Goal: Transaction & Acquisition: Book appointment/travel/reservation

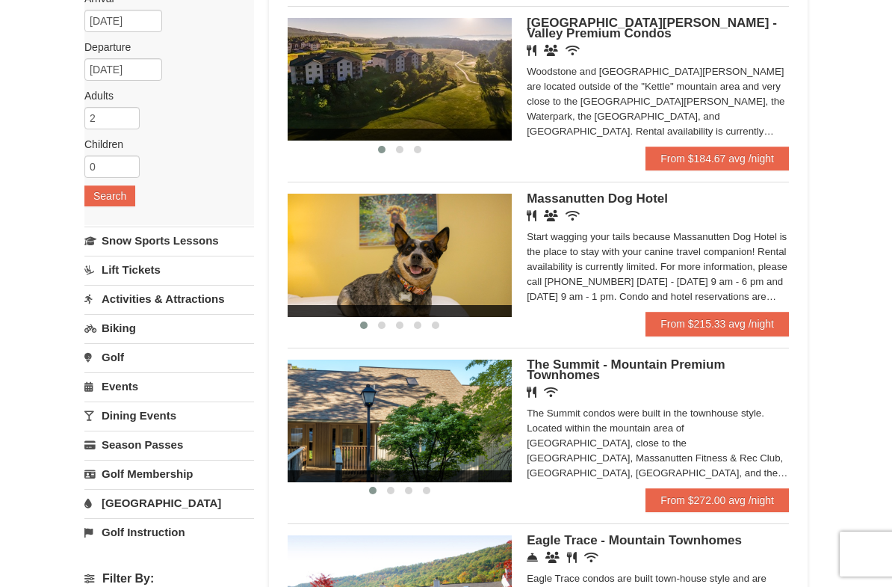
scroll to position [159, 0]
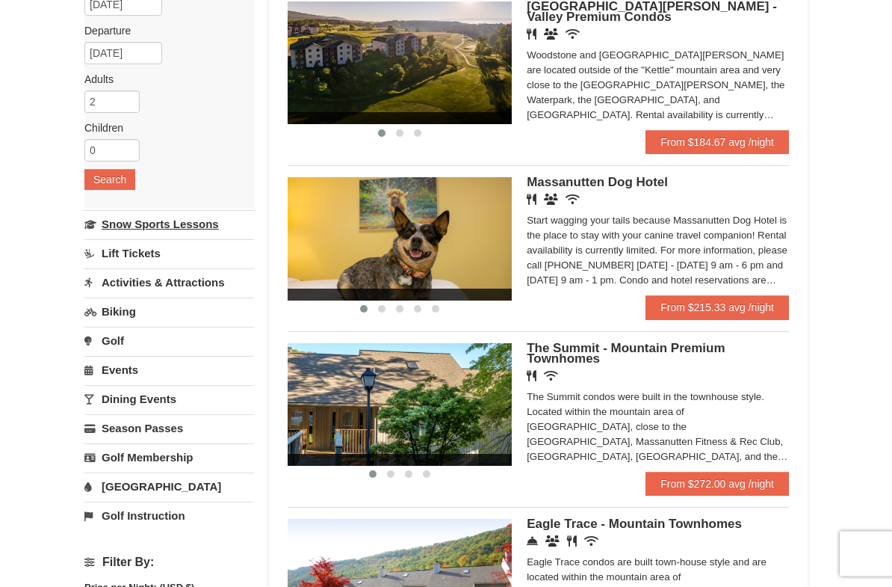
click at [116, 229] on link "Snow Sports Lessons" at bounding box center [169, 225] width 170 height 28
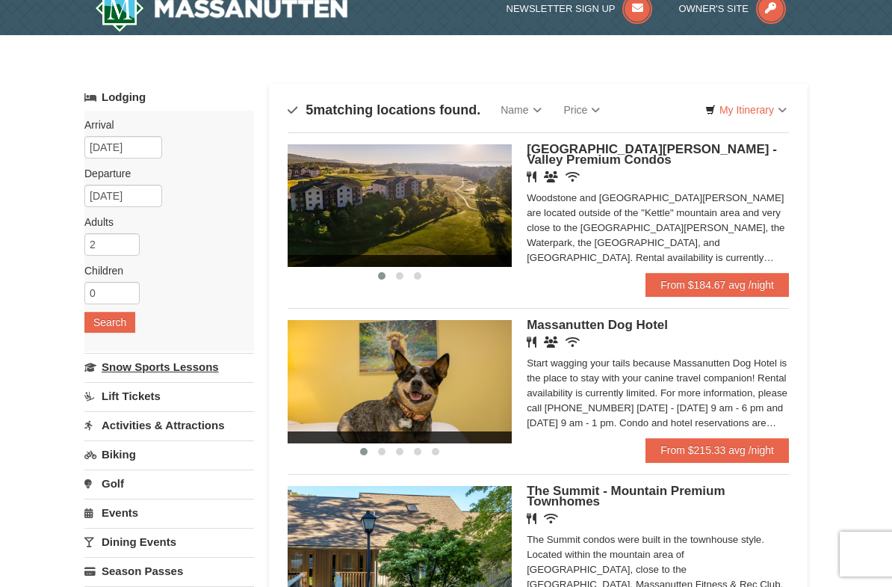
scroll to position [0, 0]
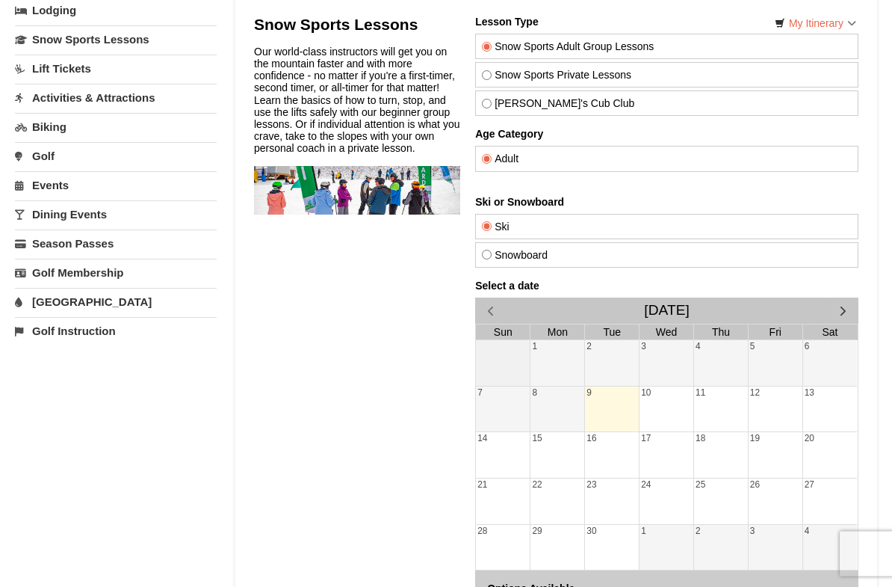
scroll to position [34, 0]
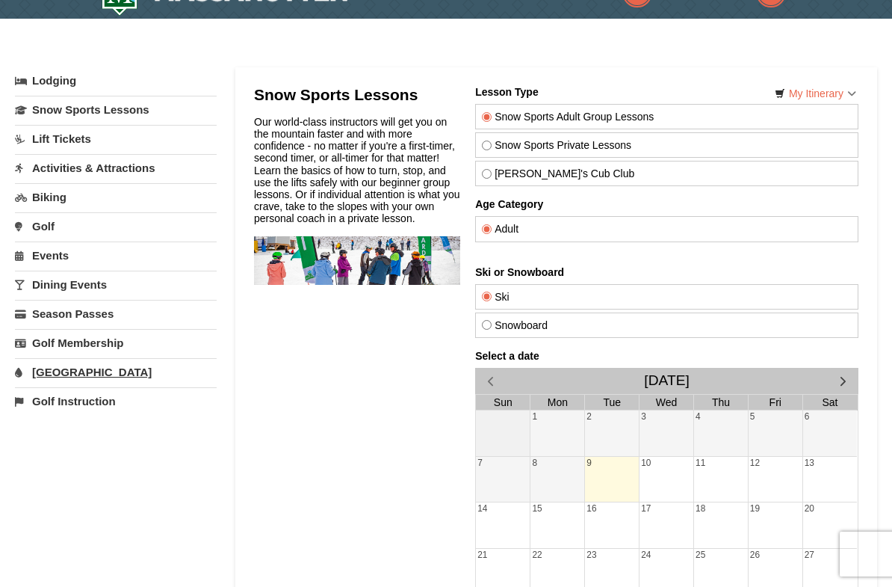
click at [35, 377] on link "[GEOGRAPHIC_DATA]" at bounding box center [116, 372] width 202 height 28
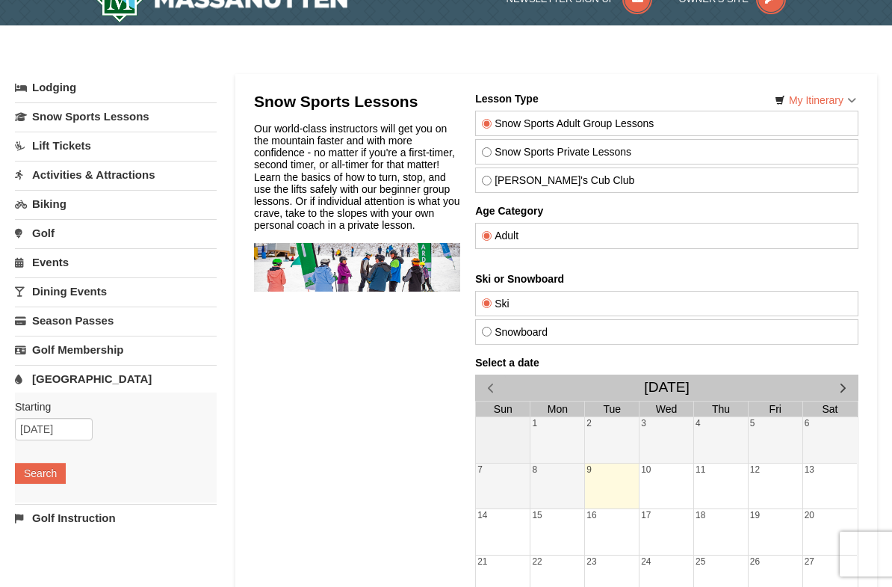
click at [839, 336] on label "Snowboard" at bounding box center [666, 332] width 370 height 12
click at [491, 336] on input "Snowboard" at bounding box center [486, 332] width 10 height 10
radio input "true"
click at [846, 375] on button "button" at bounding box center [842, 387] width 31 height 26
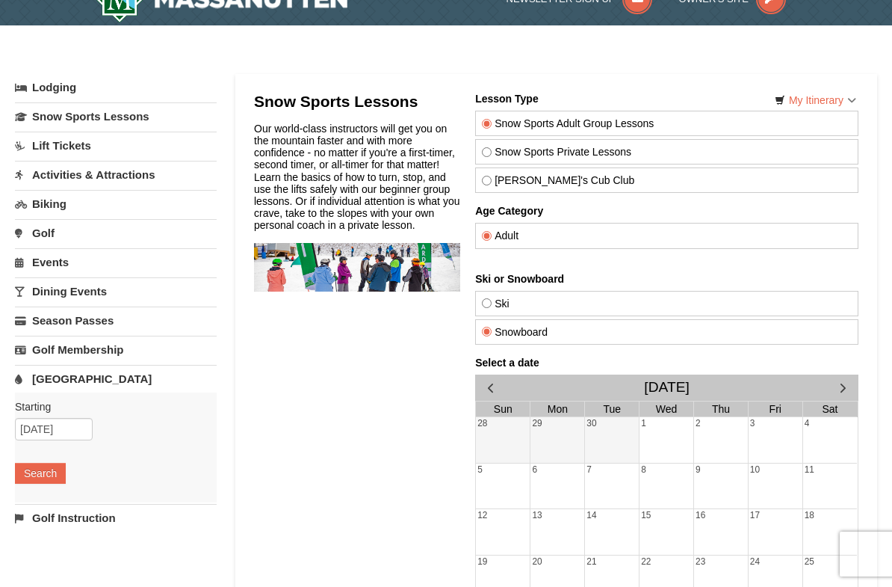
click at [839, 380] on span "button" at bounding box center [843, 388] width 16 height 16
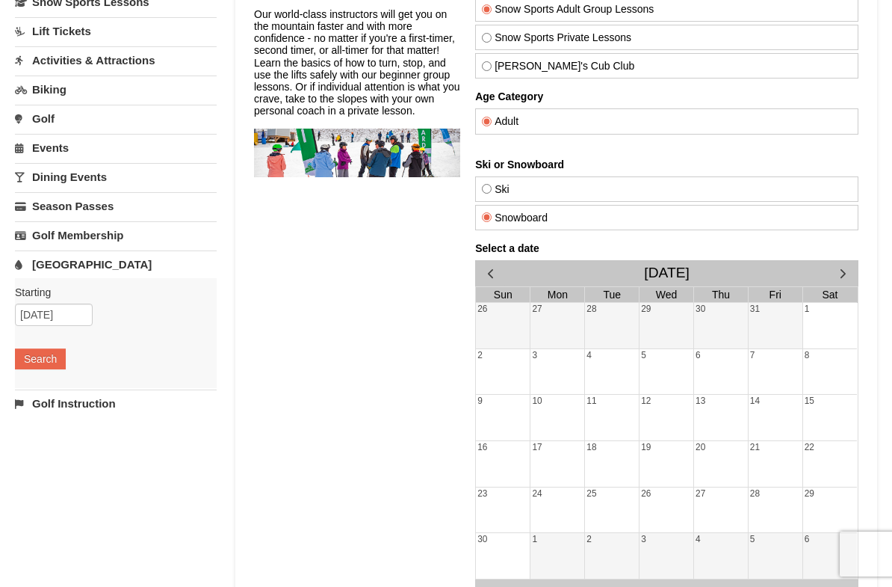
scroll to position [141, 0]
click at [779, 333] on div at bounding box center [775, 327] width 54 height 21
click at [775, 323] on div at bounding box center [775, 327] width 54 height 21
click at [797, 401] on div "14" at bounding box center [775, 401] width 54 height 13
click at [848, 271] on span "button" at bounding box center [843, 273] width 16 height 16
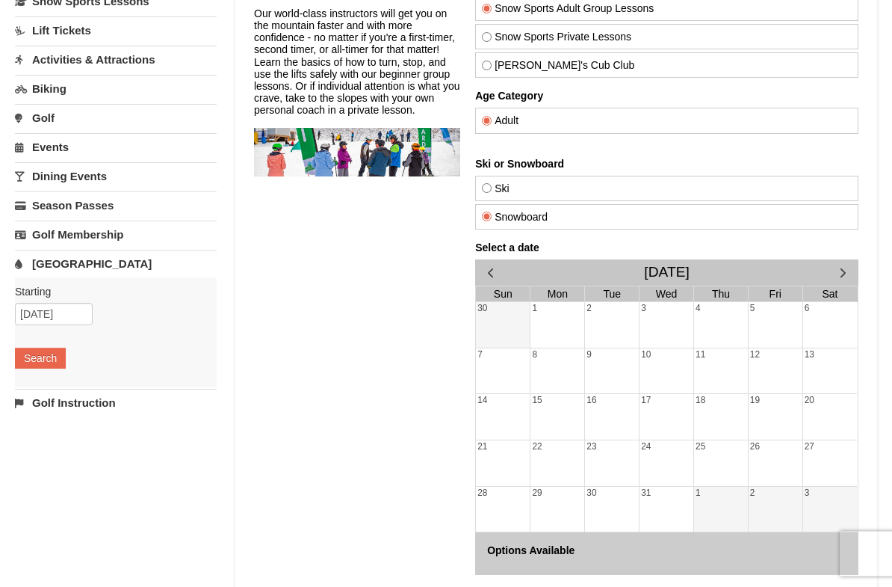
scroll to position [142, 0]
click at [794, 371] on div at bounding box center [775, 372] width 54 height 21
click at [598, 349] on div "9" at bounding box center [611, 354] width 54 height 13
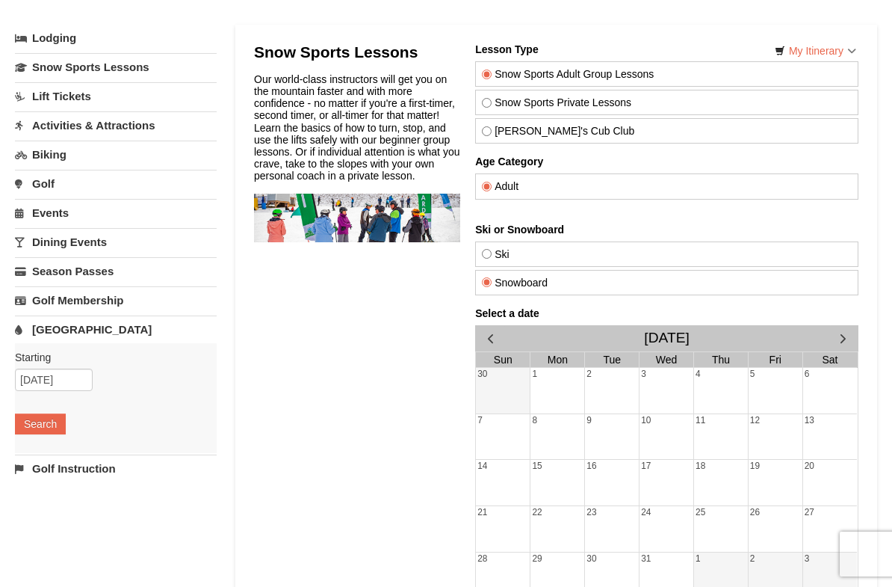
scroll to position [75, 0]
click at [500, 104] on label "Snow Sports Private Lessons" at bounding box center [666, 103] width 370 height 12
click at [491, 104] on input "Snow Sports Private Lessons" at bounding box center [486, 104] width 10 height 10
radio input "true"
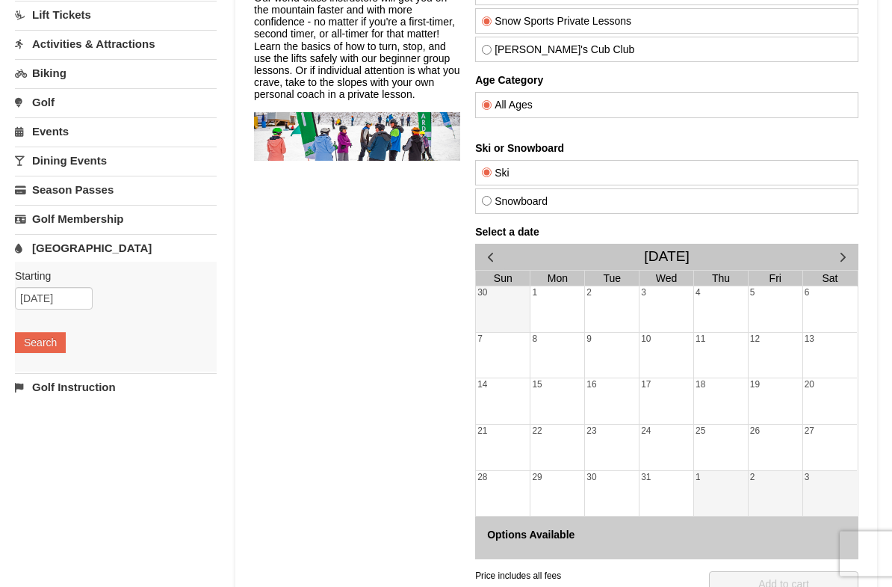
scroll to position [164, 0]
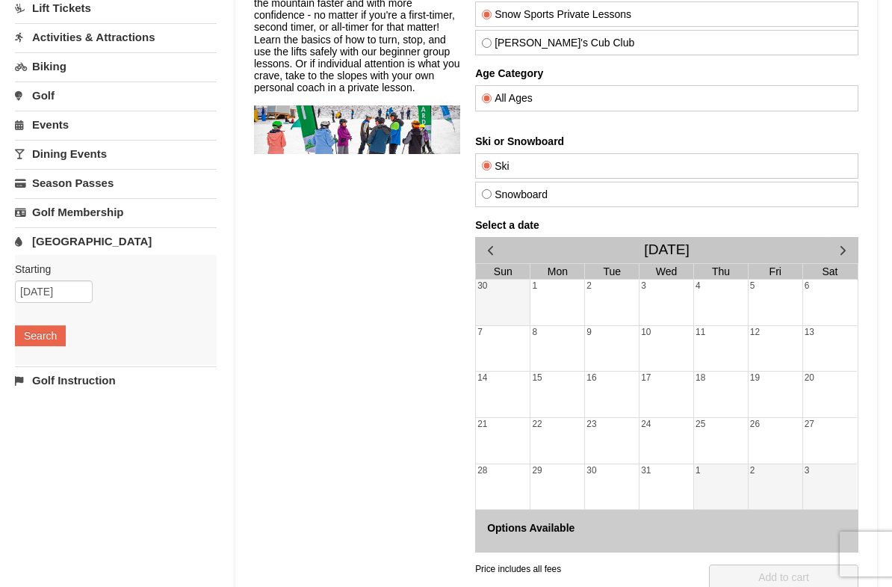
click at [507, 306] on div at bounding box center [502, 304] width 54 height 21
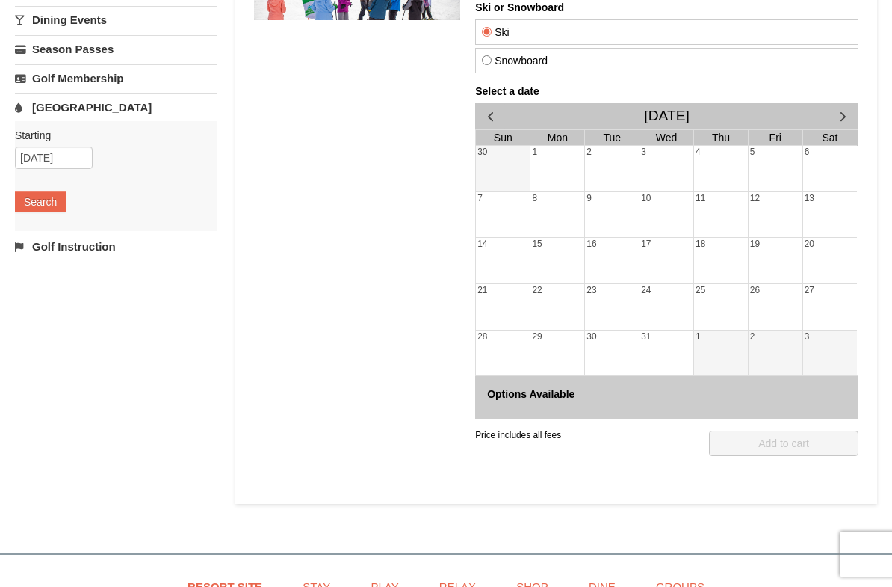
scroll to position [244, 0]
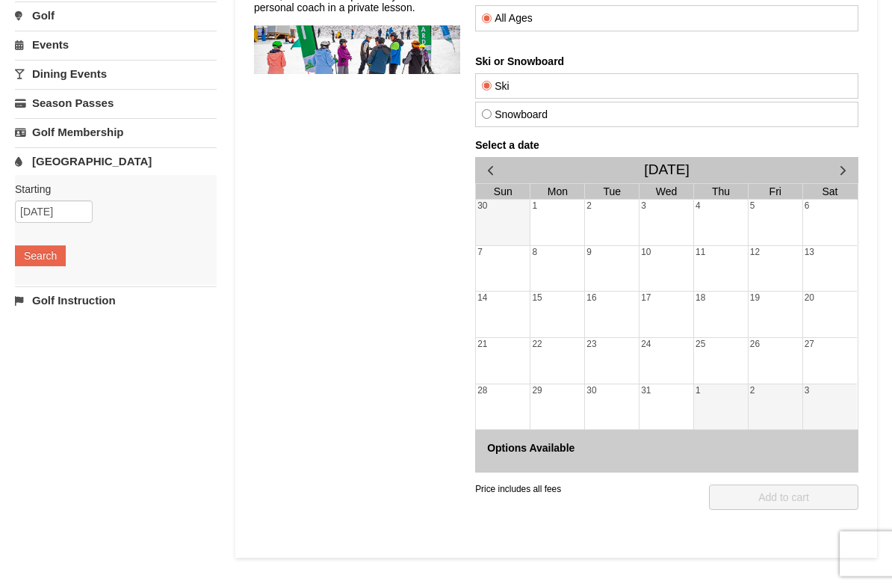
click at [836, 173] on span "button" at bounding box center [843, 171] width 16 height 16
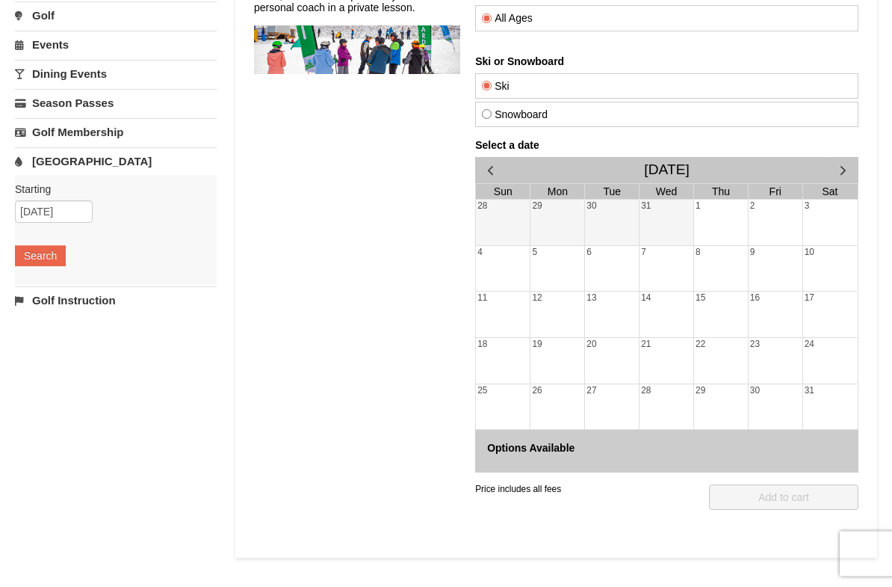
click at [678, 306] on div at bounding box center [666, 316] width 54 height 21
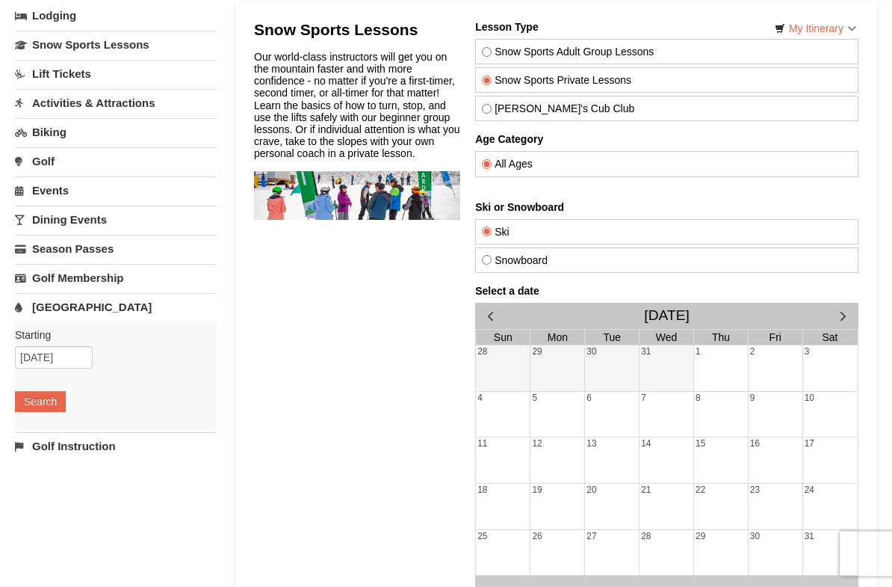
scroll to position [86, 0]
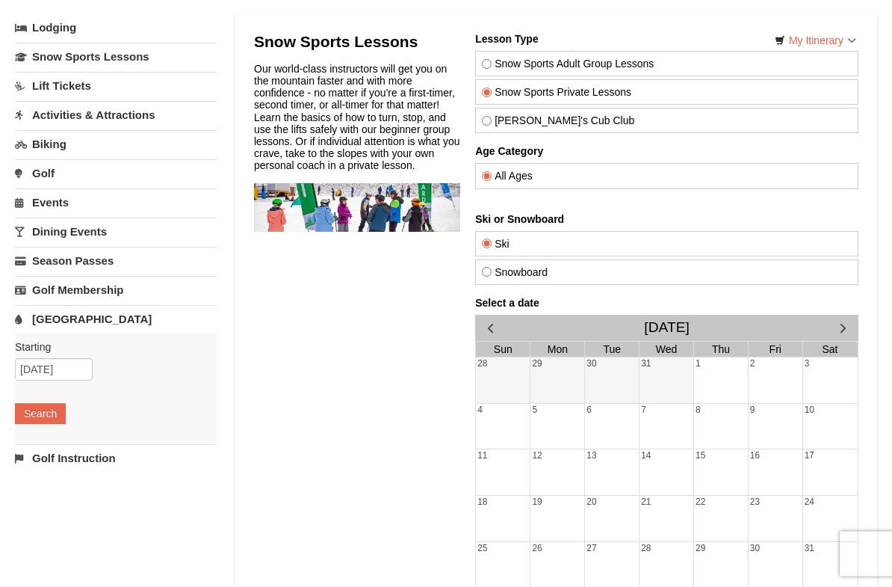
click at [683, 382] on div at bounding box center [666, 381] width 54 height 21
click at [682, 381] on div at bounding box center [666, 381] width 54 height 21
